Goal: Task Accomplishment & Management: Manage account settings

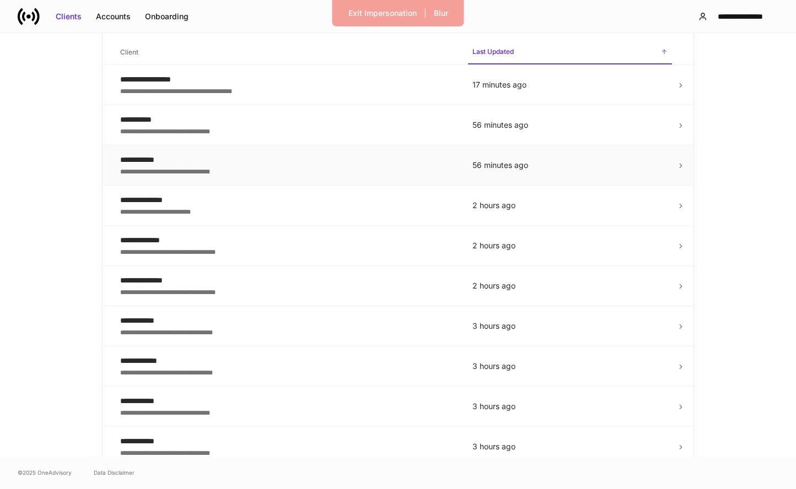
scroll to position [160, 0]
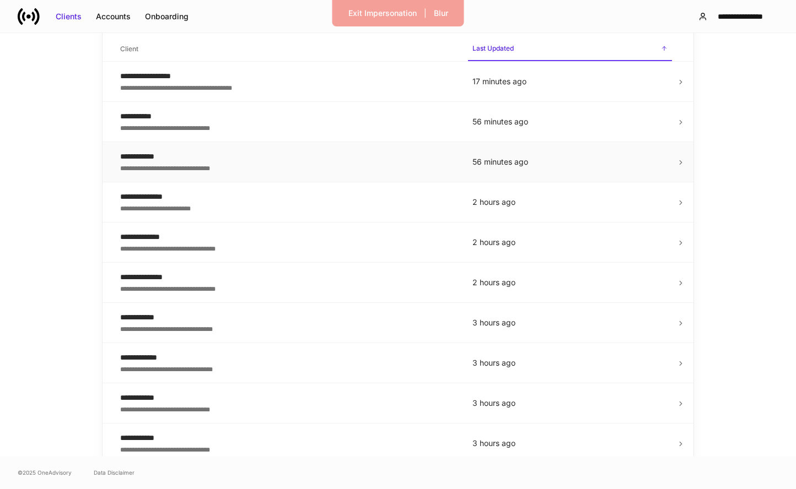
click at [340, 335] on td "**********" at bounding box center [287, 323] width 352 height 40
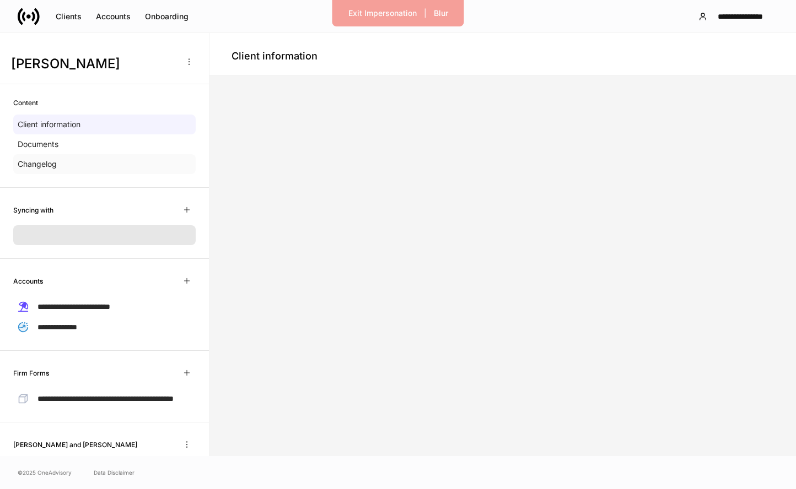
click at [84, 166] on div "Changelog" at bounding box center [104, 164] width 182 height 20
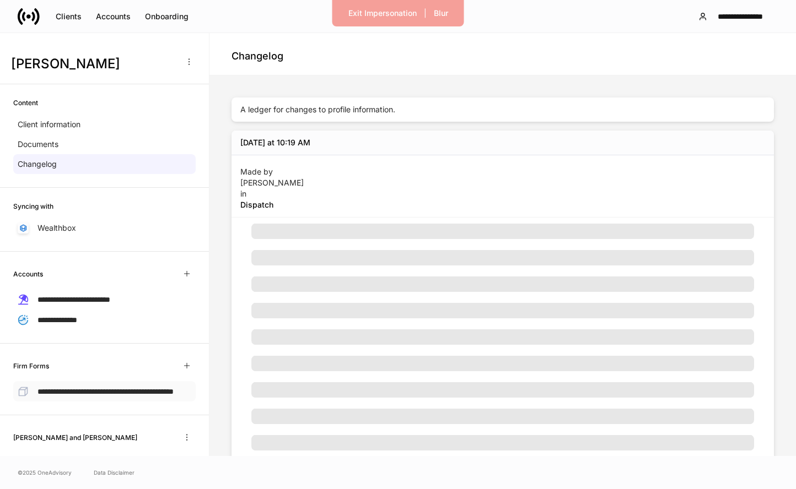
scroll to position [77, 0]
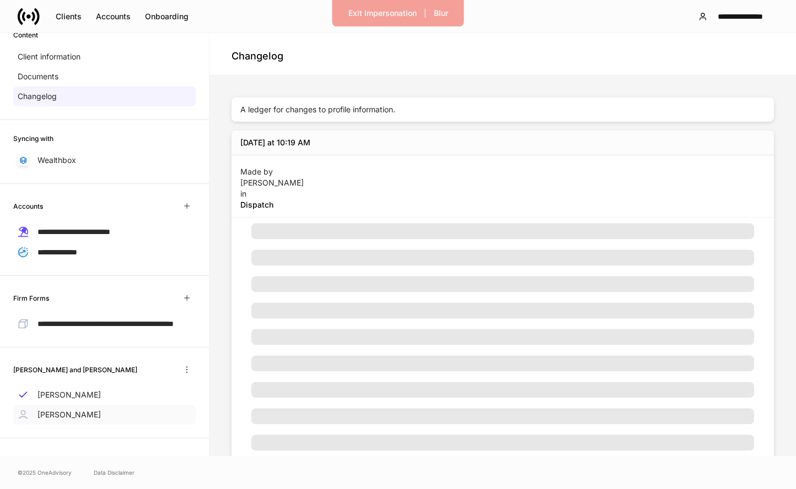
click at [102, 410] on div "Steven Begich" at bounding box center [104, 415] width 182 height 20
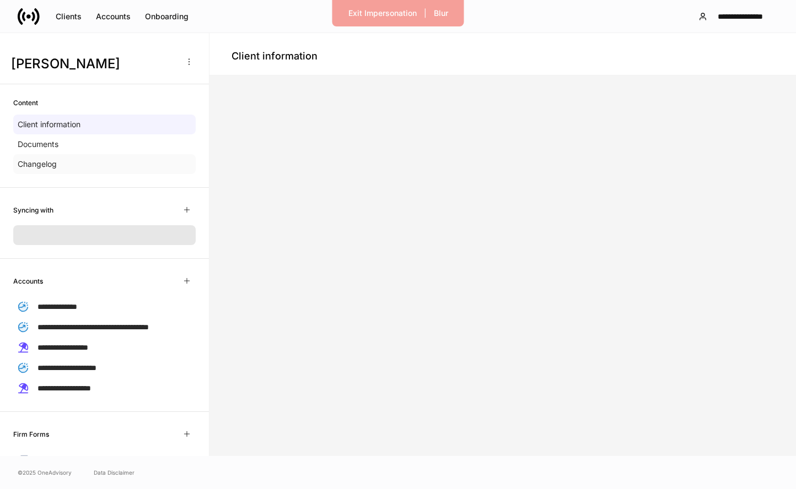
click at [89, 170] on div "Changelog" at bounding box center [104, 164] width 182 height 20
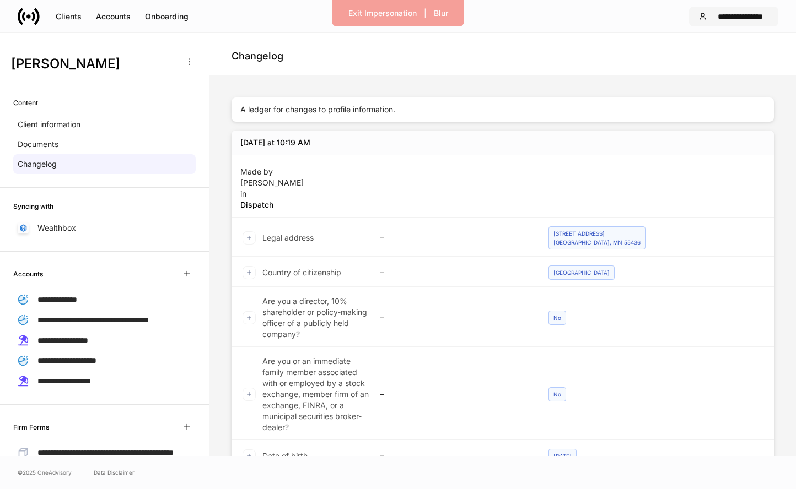
click at [734, 10] on button "**********" at bounding box center [733, 17] width 89 height 20
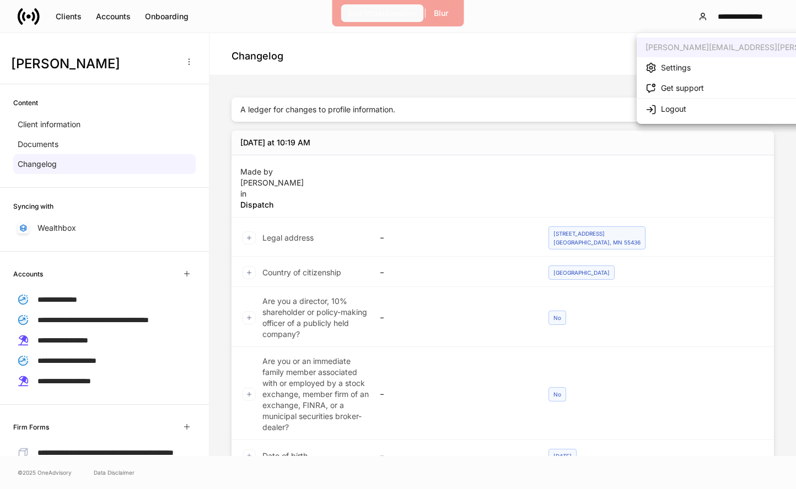
click at [359, 15] on div "Exit Impersonation" at bounding box center [382, 13] width 68 height 11
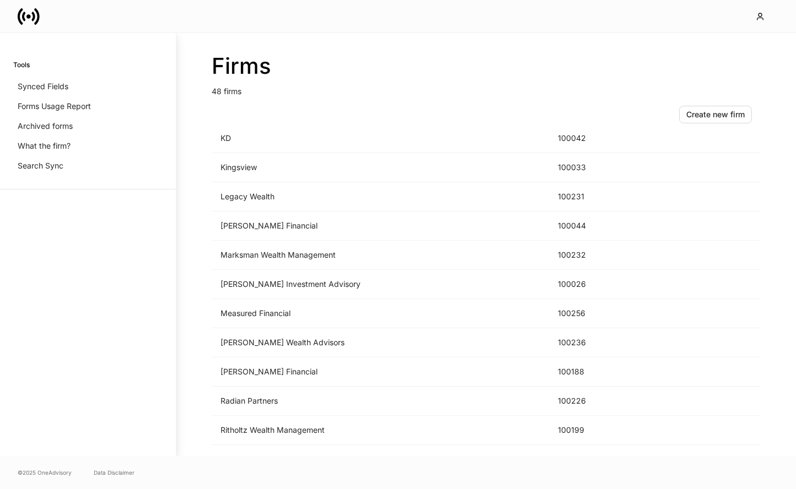
scroll to position [719, 0]
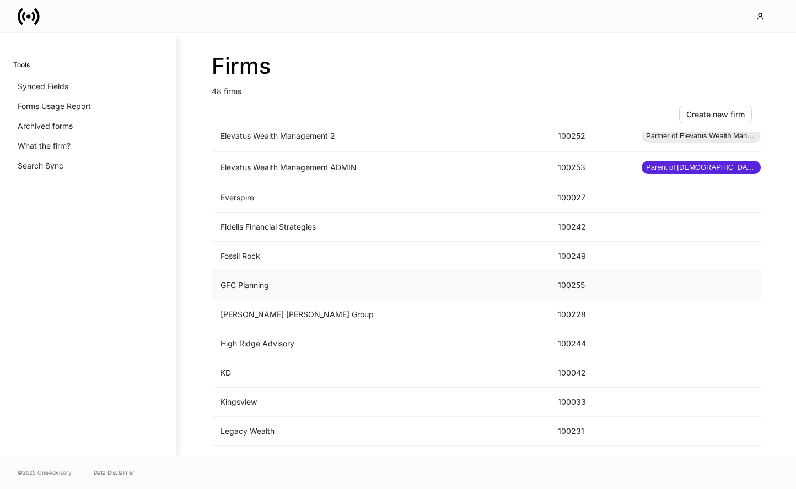
click at [326, 287] on td "GFC Planning" at bounding box center [380, 285] width 337 height 29
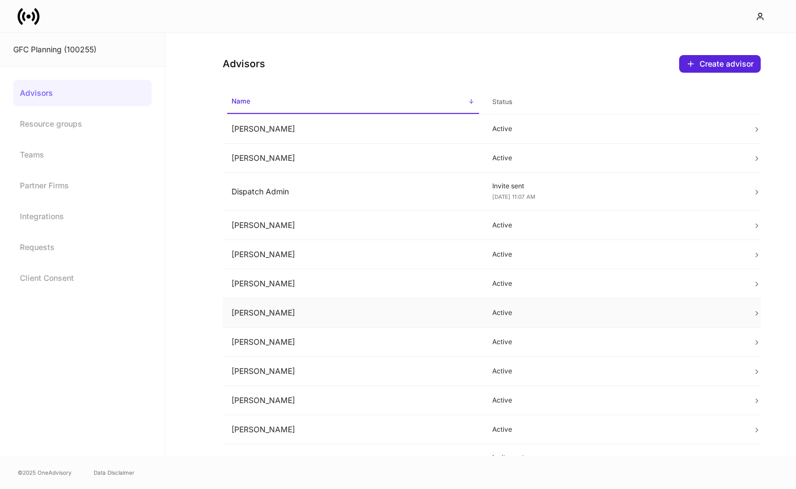
scroll to position [201, 0]
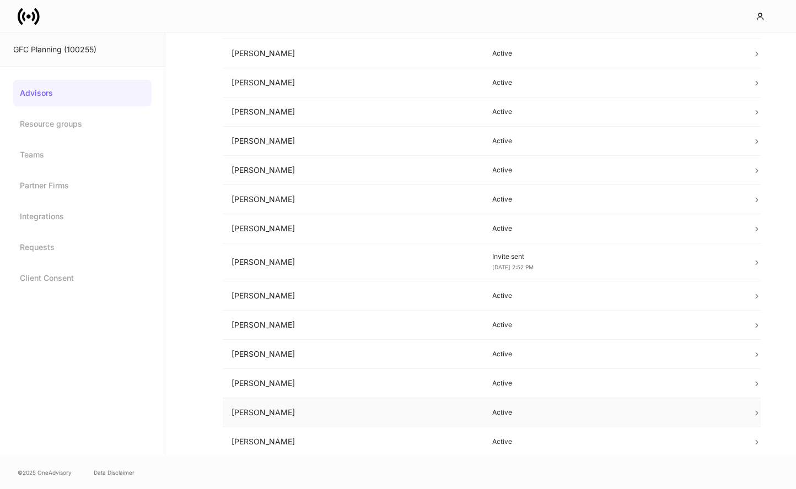
click at [371, 406] on td "Shelly Peterson" at bounding box center [353, 412] width 261 height 29
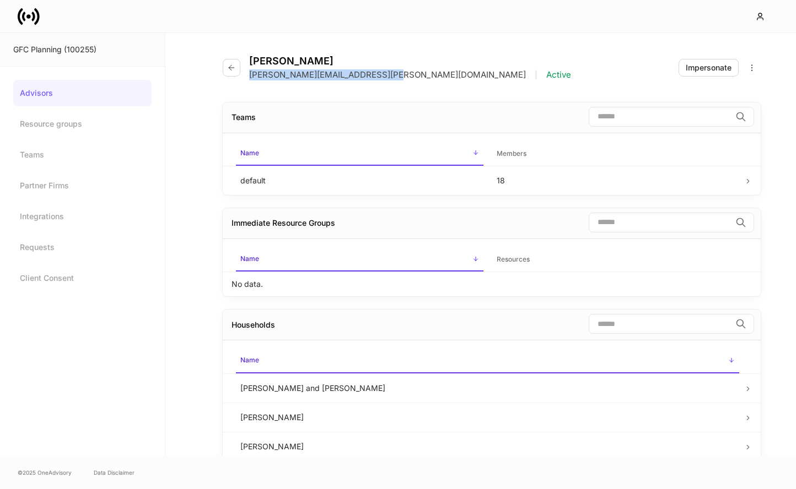
drag, startPoint x: 382, startPoint y: 77, endPoint x: 250, endPoint y: 76, distance: 132.3
click at [250, 76] on div "shelly.peterson@gfcplanning.com | Active" at bounding box center [410, 74] width 322 height 11
copy p "[PERSON_NAME][EMAIL_ADDRESS][PERSON_NAME][DOMAIN_NAME]"
click at [694, 70] on div "Impersonate" at bounding box center [709, 67] width 46 height 11
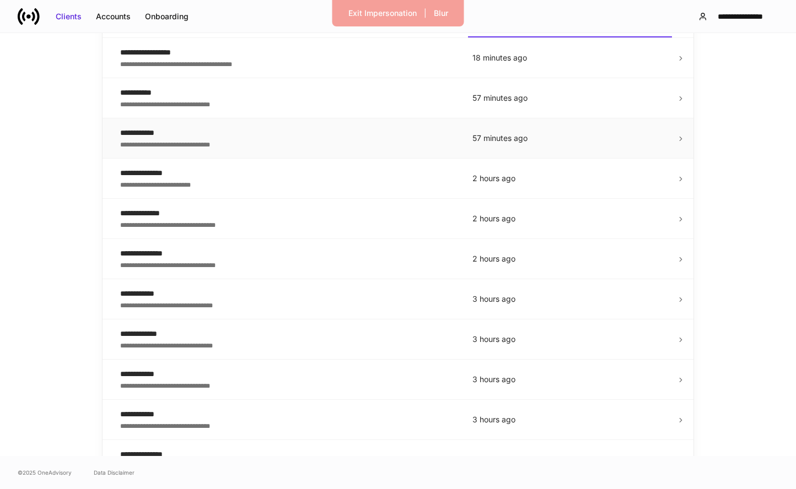
scroll to position [186, 0]
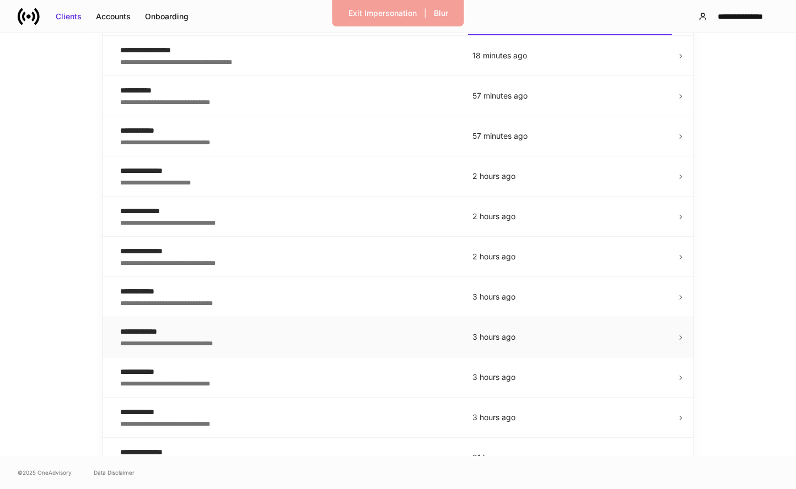
click at [392, 342] on div "**********" at bounding box center [287, 342] width 335 height 11
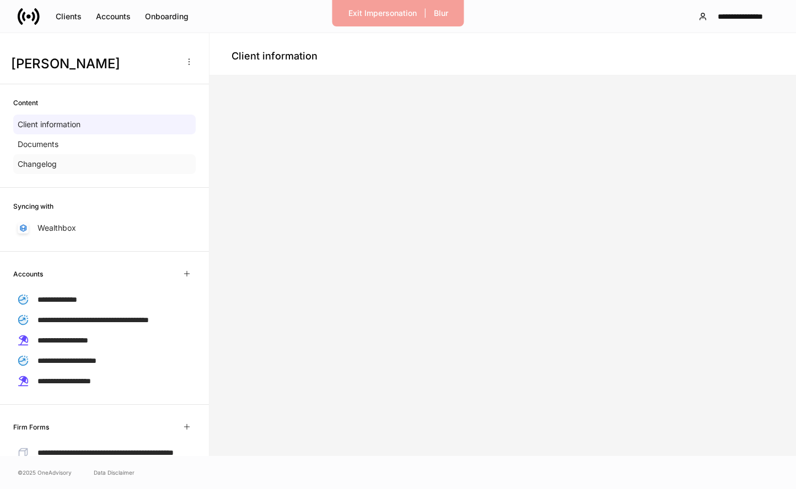
click at [97, 172] on div "Changelog" at bounding box center [104, 164] width 182 height 20
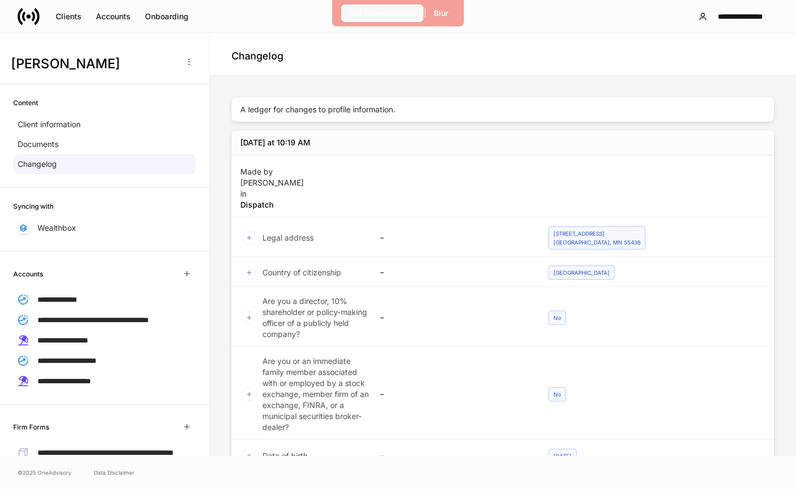
click at [371, 12] on div "Exit Impersonation" at bounding box center [382, 13] width 68 height 11
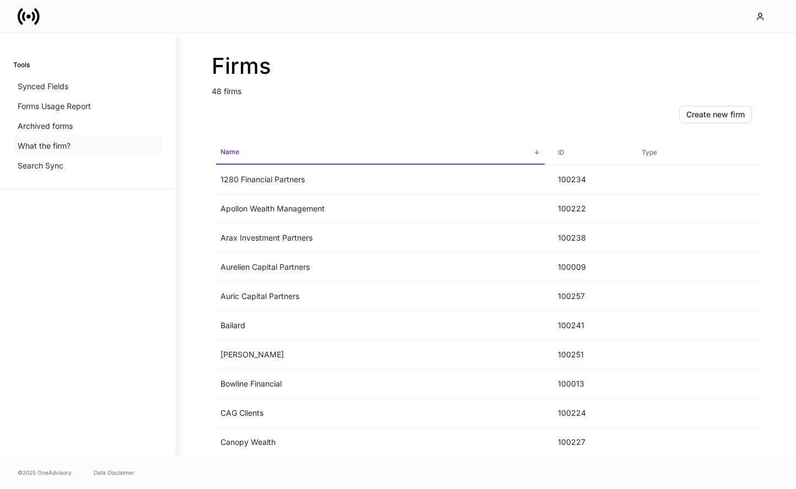
click at [76, 144] on div "What the firm?" at bounding box center [87, 146] width 149 height 20
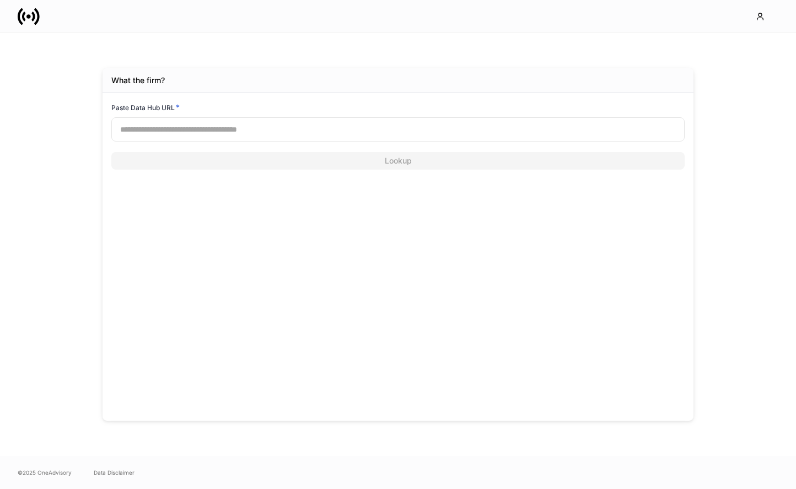
click at [322, 137] on input "text" at bounding box center [397, 129] width 573 height 24
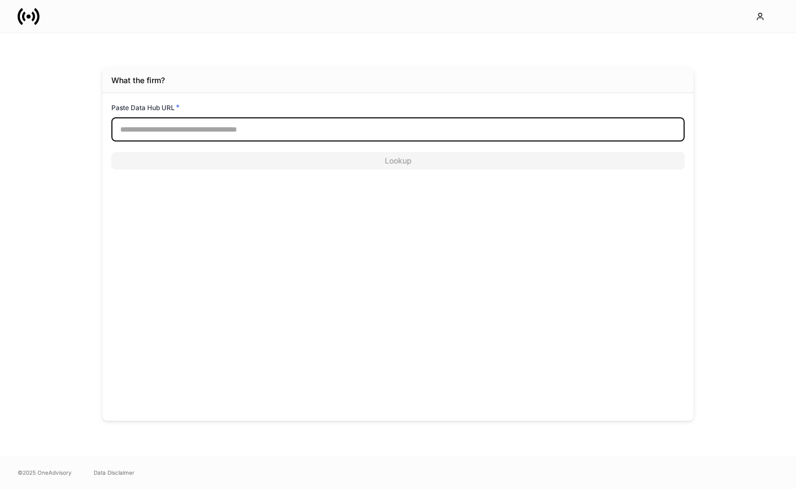
paste input "**********"
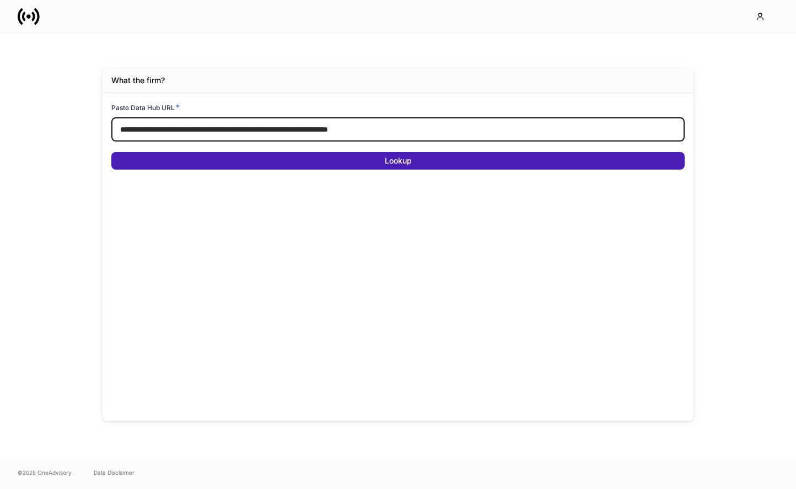
type input "**********"
click at [322, 154] on button "Lookup" at bounding box center [397, 161] width 573 height 18
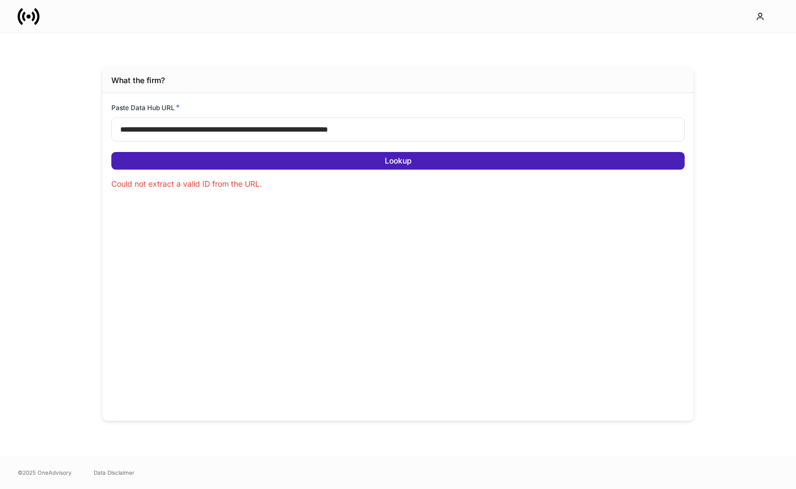
click at [322, 154] on button "Lookup" at bounding box center [397, 161] width 573 height 18
click at [323, 161] on button "Lookup" at bounding box center [397, 161] width 573 height 18
click at [330, 163] on button "Lookup" at bounding box center [397, 161] width 573 height 18
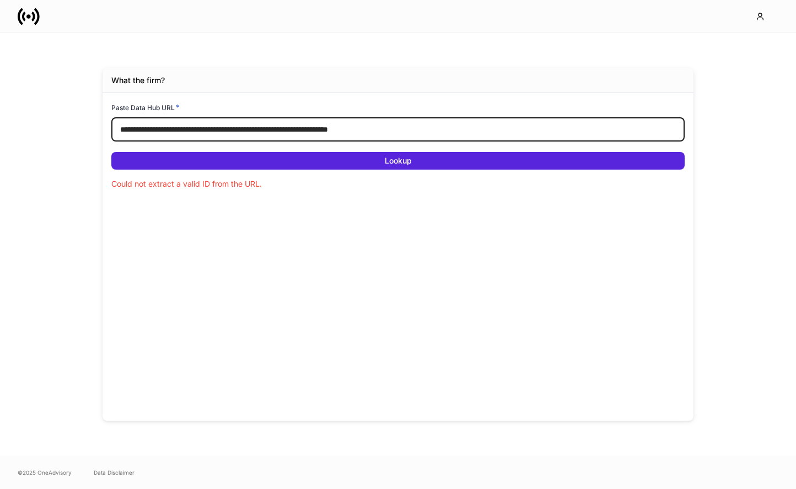
click at [317, 136] on input "**********" at bounding box center [397, 129] width 573 height 24
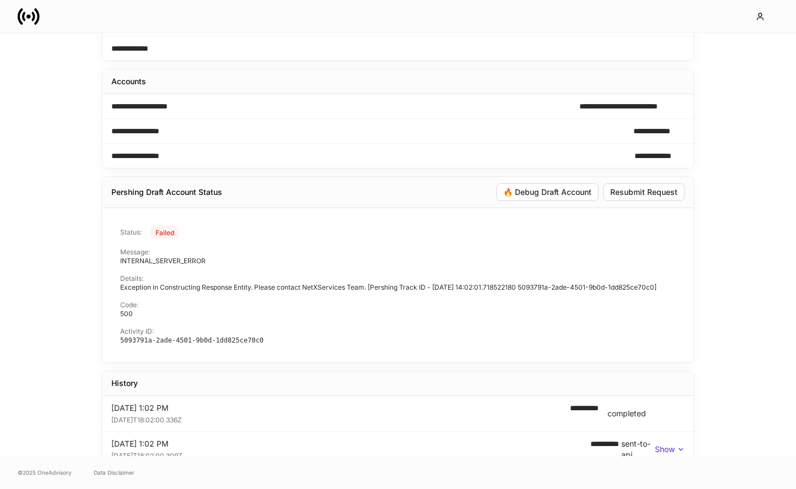
scroll to position [158, 0]
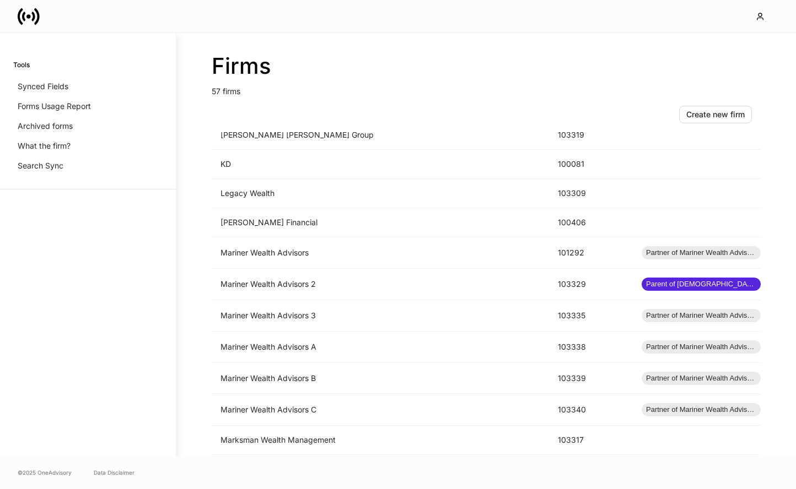
scroll to position [886, 0]
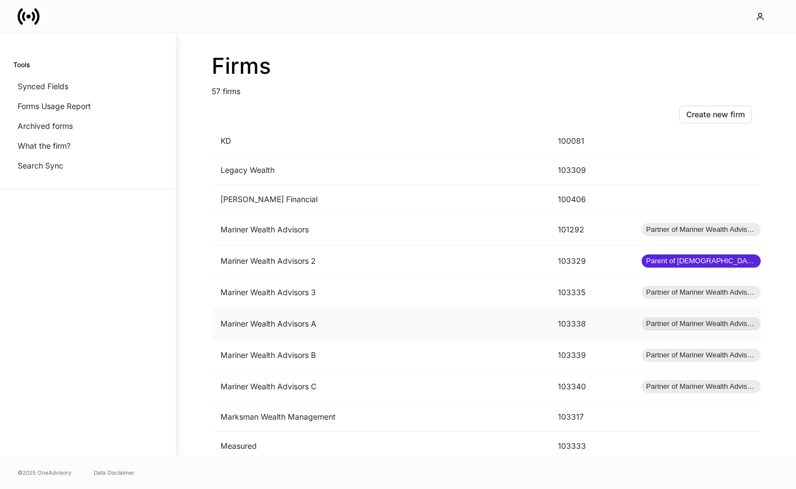
click at [412, 320] on td "Mariner Wealth Advisors A" at bounding box center [380, 324] width 337 height 31
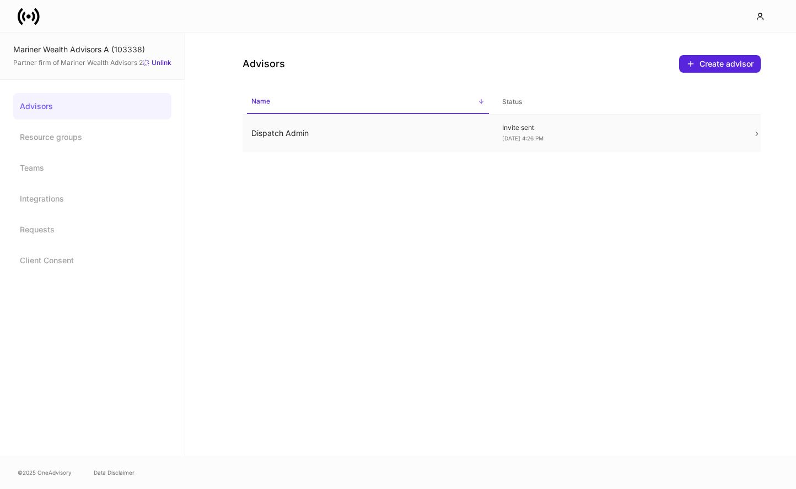
click at [526, 136] on span "[DATE] 4:26 PM" at bounding box center [522, 138] width 41 height 7
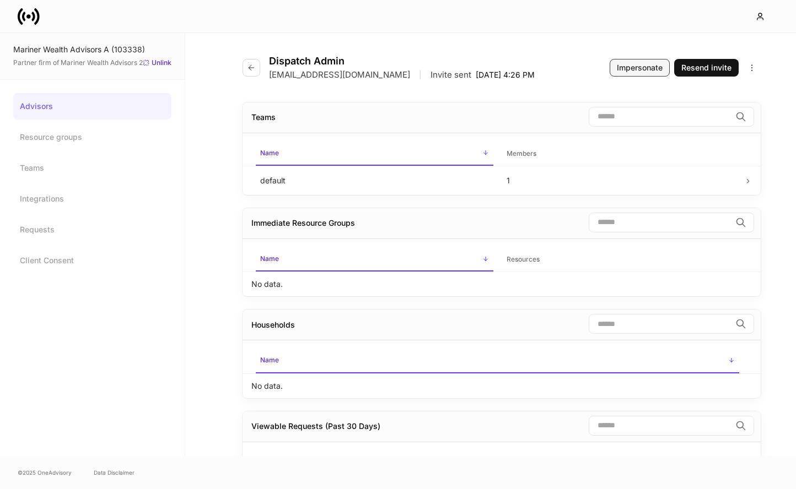
click at [644, 71] on div "Impersonate" at bounding box center [640, 67] width 46 height 11
